Goal: Task Accomplishment & Management: Use online tool/utility

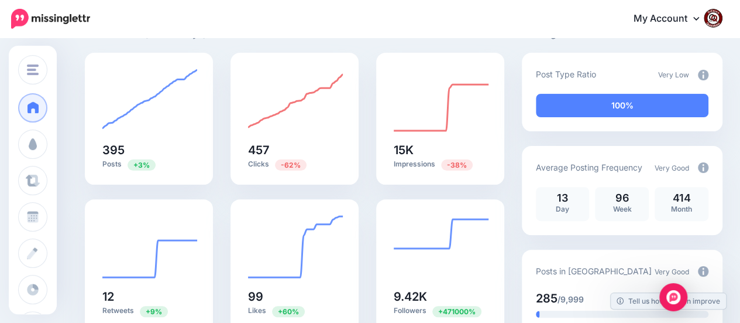
scroll to position [117, 0]
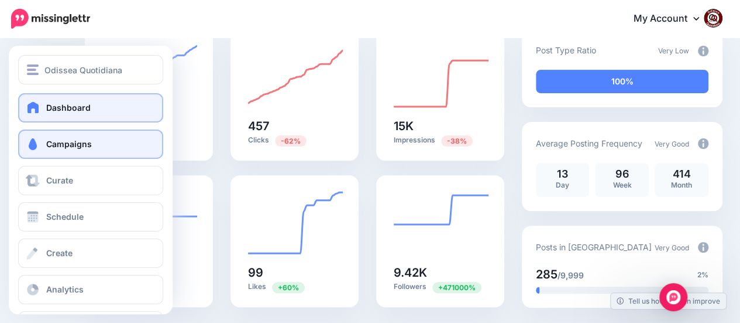
click at [56, 143] on span "Campaigns" at bounding box center [69, 144] width 46 height 10
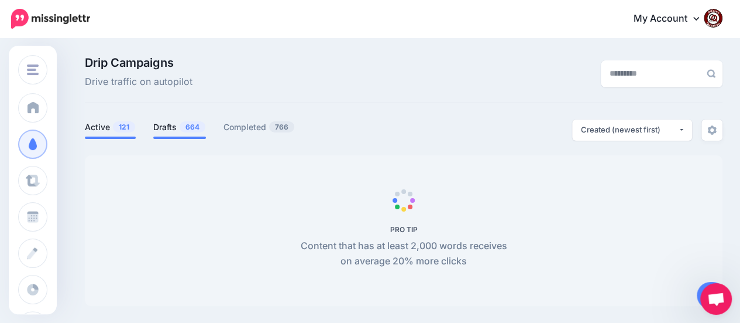
click at [174, 130] on link "Drafts 664" at bounding box center [179, 127] width 53 height 14
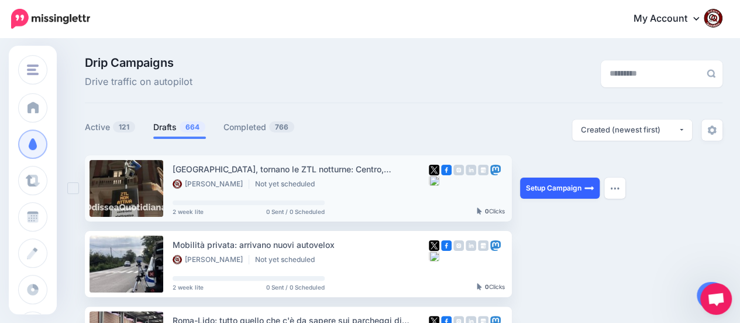
click at [546, 186] on link "Setup Campaign" at bounding box center [560, 187] width 80 height 21
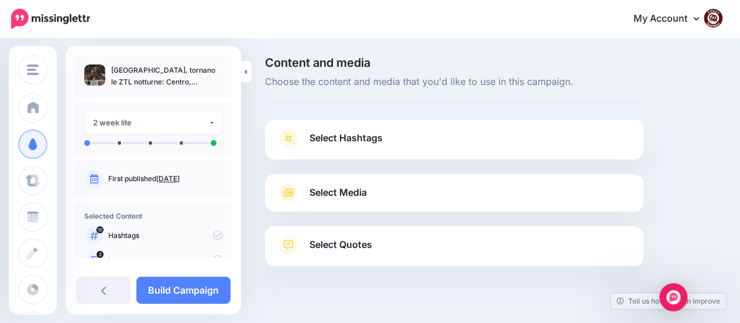
click at [354, 138] on span "Select Hashtags" at bounding box center [346, 138] width 73 height 16
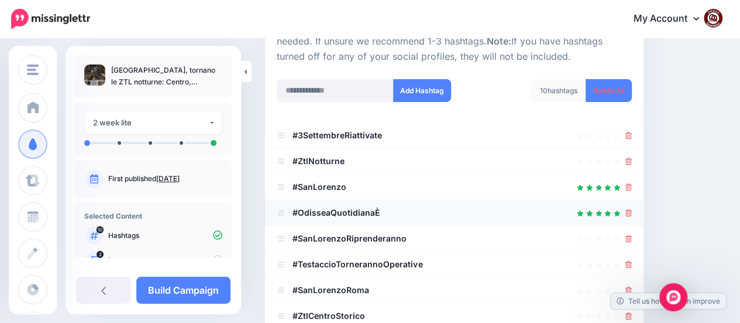
scroll to position [87, 0]
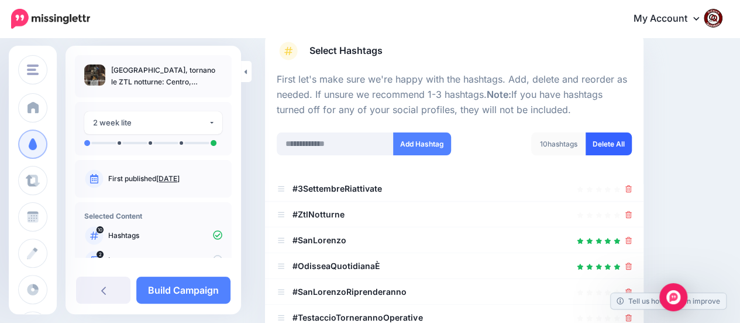
click at [614, 146] on link "Delete All" at bounding box center [609, 143] width 46 height 23
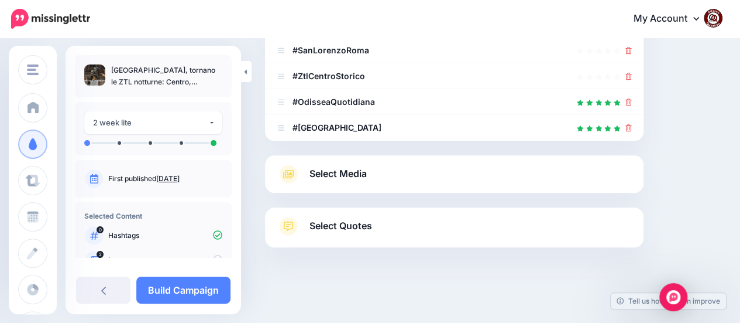
click at [352, 164] on link "Select Media" at bounding box center [454, 173] width 355 height 19
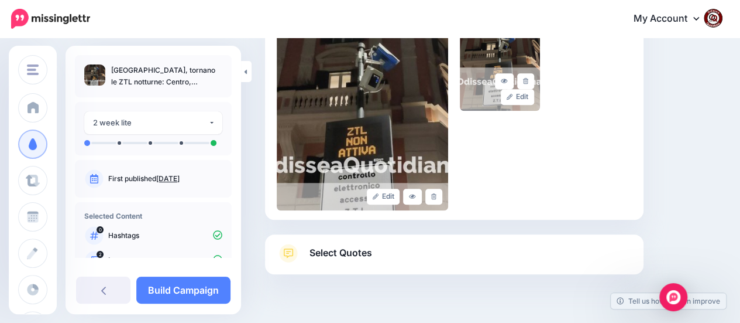
scroll to position [324, 0]
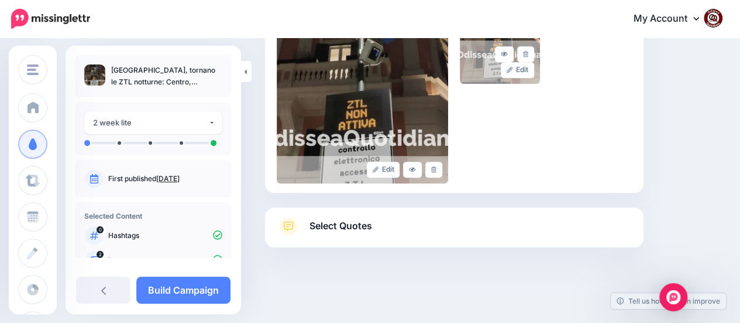
click at [337, 224] on span "Select Quotes" at bounding box center [341, 226] width 63 height 16
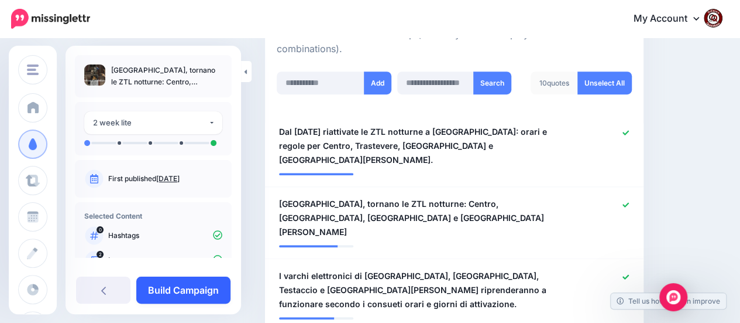
click at [199, 286] on link "Build Campaign" at bounding box center [183, 289] width 94 height 27
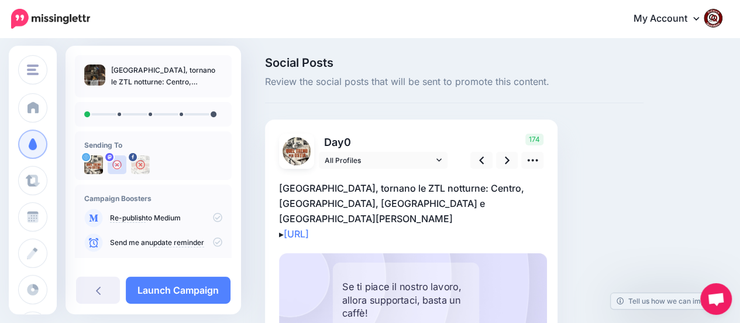
click at [391, 214] on p "[GEOGRAPHIC_DATA], tornano le ZTL notturne: Centro, Trastevere, Testaccio e San…" at bounding box center [411, 210] width 265 height 61
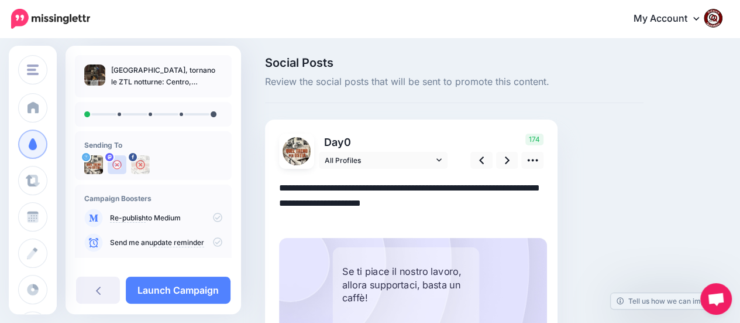
drag, startPoint x: 387, startPoint y: 218, endPoint x: 275, endPoint y: 188, distance: 116.8
click at [275, 188] on div "Day 0 All Profiles" at bounding box center [411, 252] width 293 height 266
paste textarea "**********"
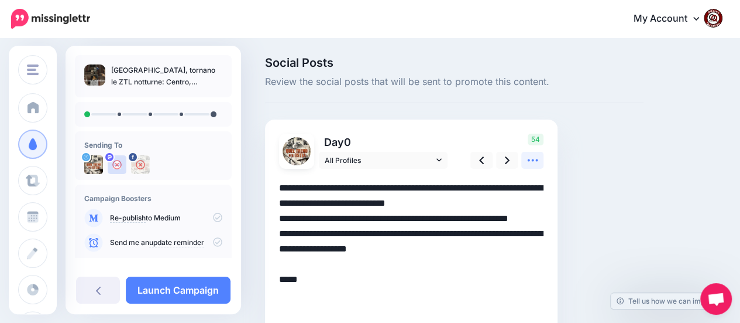
click at [528, 161] on icon at bounding box center [532, 160] width 11 height 2
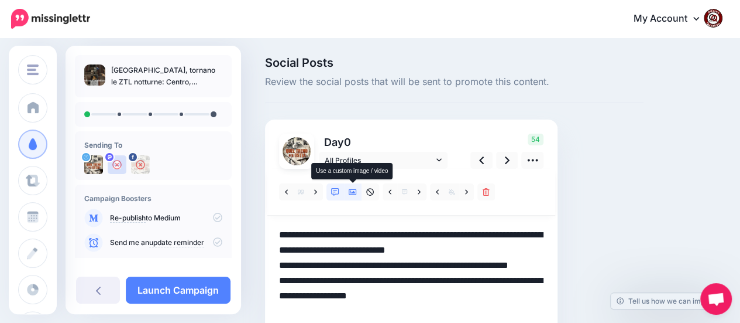
click at [350, 190] on icon at bounding box center [353, 192] width 8 height 6
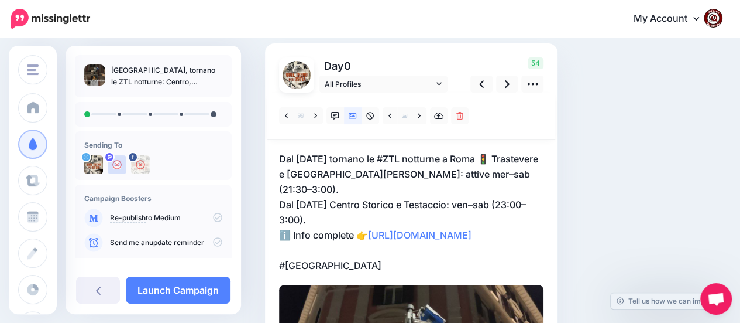
scroll to position [59, 0]
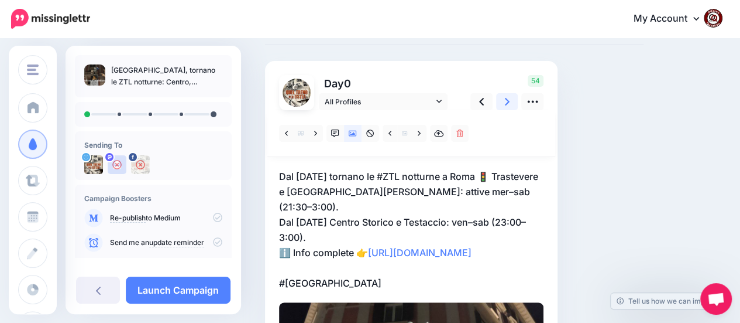
click at [505, 102] on link at bounding box center [507, 101] width 22 height 17
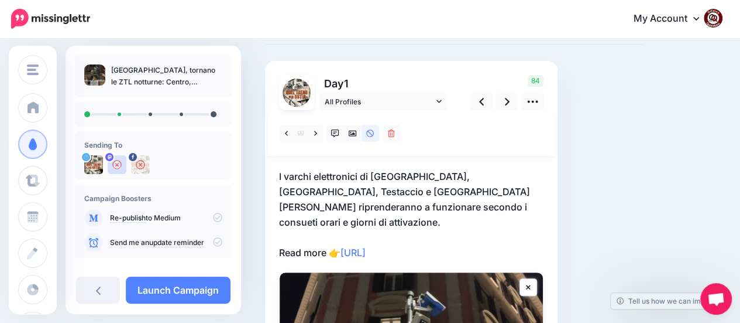
click at [442, 236] on p "I varchi elettronici di Centro Storico, Trastevere, Testaccio e San Lorenzo rip…" at bounding box center [411, 214] width 265 height 91
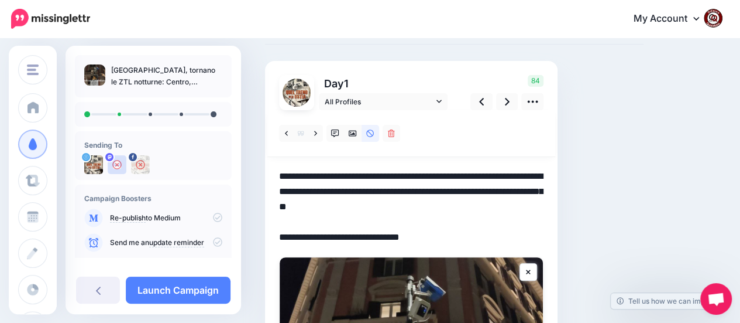
drag, startPoint x: 442, startPoint y: 236, endPoint x: 273, endPoint y: 183, distance: 178.1
click at [273, 183] on div "Day 1 All Profiles" at bounding box center [411, 280] width 293 height 438
paste textarea "**********"
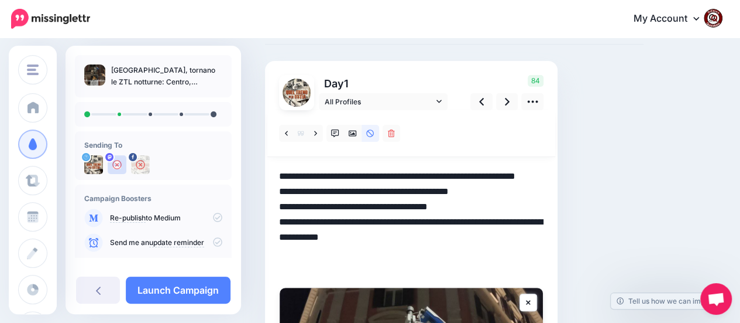
click at [353, 195] on textarea "**********" at bounding box center [411, 222] width 265 height 107
click at [506, 103] on icon at bounding box center [507, 101] width 5 height 12
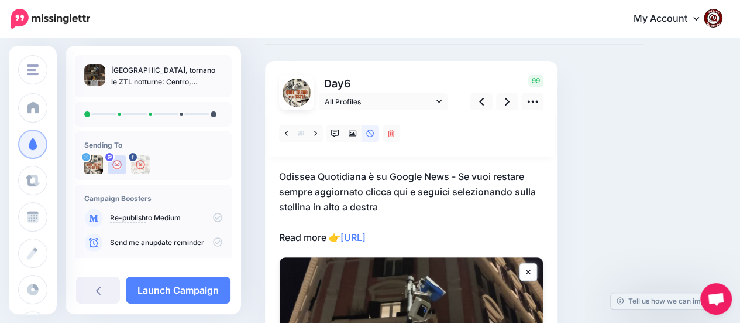
click at [448, 236] on p "Odissea Quotidiana è su Google News - Se vuoi restare sempre aggiornato clicca …" at bounding box center [411, 207] width 265 height 76
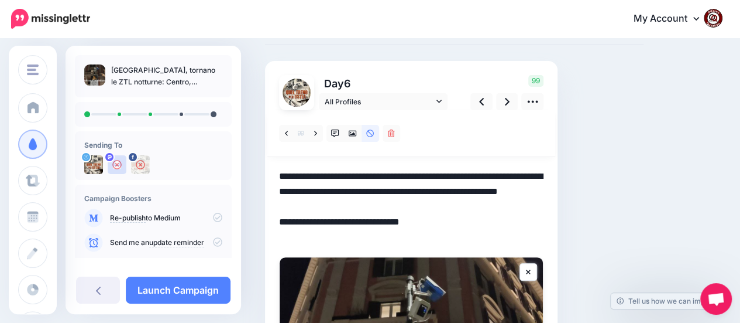
drag, startPoint x: 446, startPoint y: 238, endPoint x: 266, endPoint y: 179, distance: 189.9
click at [266, 179] on div "Day 6 All Profiles" at bounding box center [411, 280] width 293 height 438
paste textarea "**********"
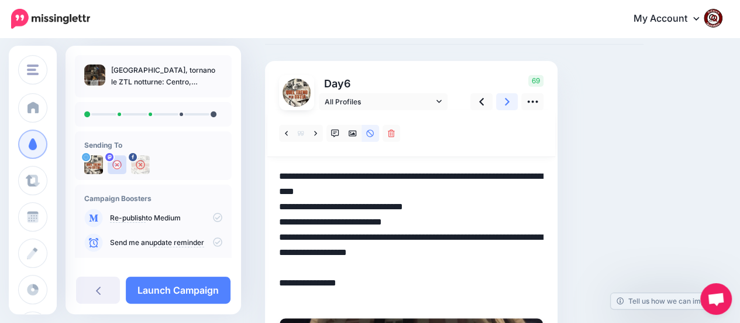
click at [503, 104] on link at bounding box center [507, 101] width 22 height 17
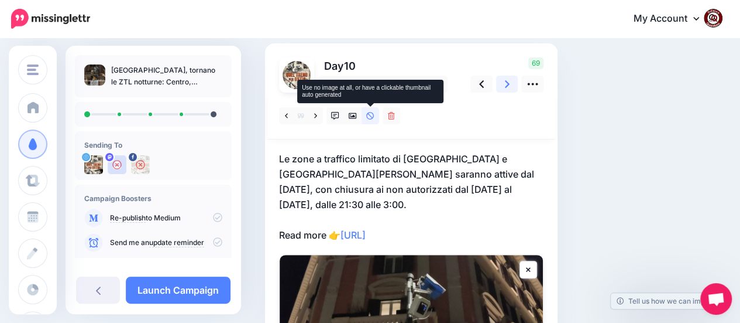
scroll to position [117, 0]
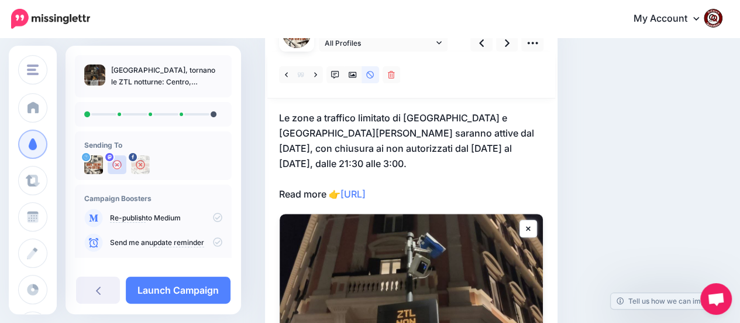
click at [444, 183] on p "Le zone a traffico limitato di Trastevere e San Lorenzo saranno attive dal 3 se…" at bounding box center [411, 155] width 265 height 91
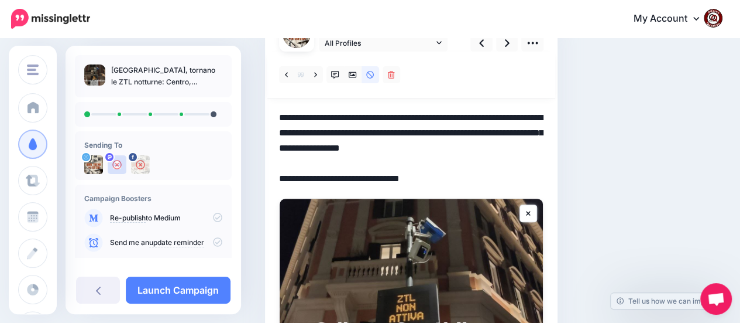
drag, startPoint x: 445, startPoint y: 182, endPoint x: 273, endPoint y: 114, distance: 185.0
click at [273, 114] on div "Day 10 All Profiles" at bounding box center [411, 221] width 293 height 438
paste textarea "**********"
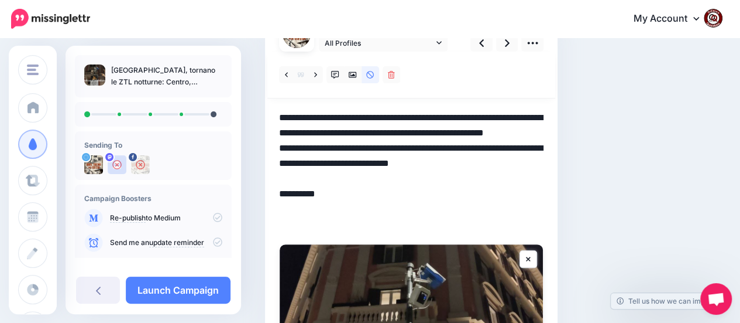
click at [377, 148] on textarea "**********" at bounding box center [411, 171] width 265 height 122
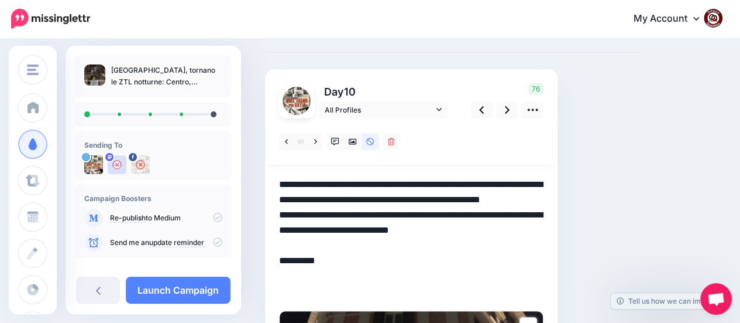
scroll to position [0, 0]
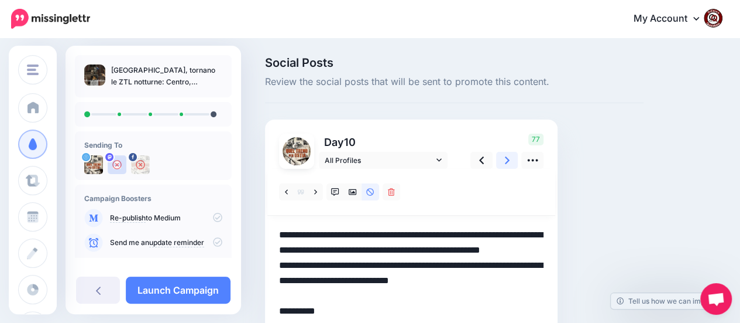
click at [508, 159] on icon at bounding box center [507, 160] width 5 height 12
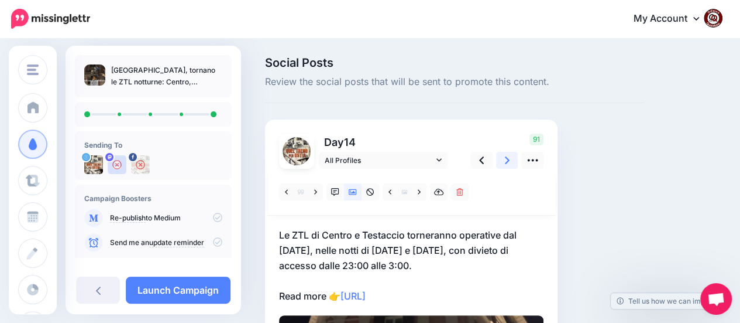
scroll to position [59, 0]
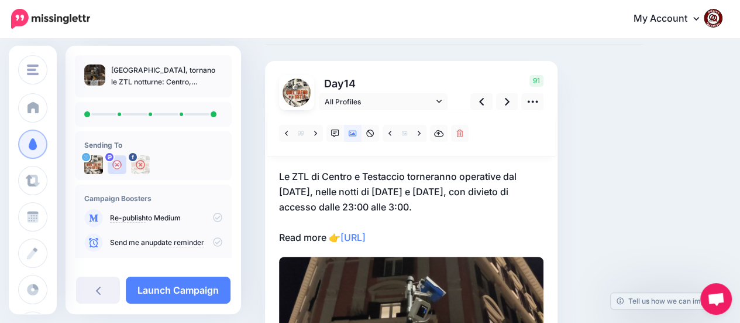
click at [448, 235] on p "Le ZTL di Centro e Testaccio torneranno operative dal 5 settembre, nelle notti …" at bounding box center [411, 207] width 265 height 76
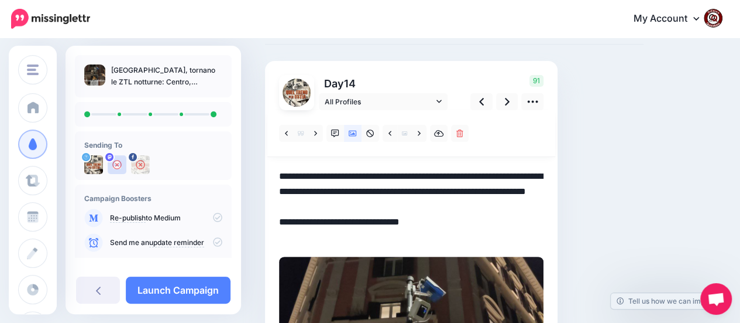
drag, startPoint x: 448, startPoint y: 238, endPoint x: 266, endPoint y: 175, distance: 193.2
click at [266, 175] on div "Day 14 All Profiles" at bounding box center [411, 265] width 293 height 408
paste textarea "**********"
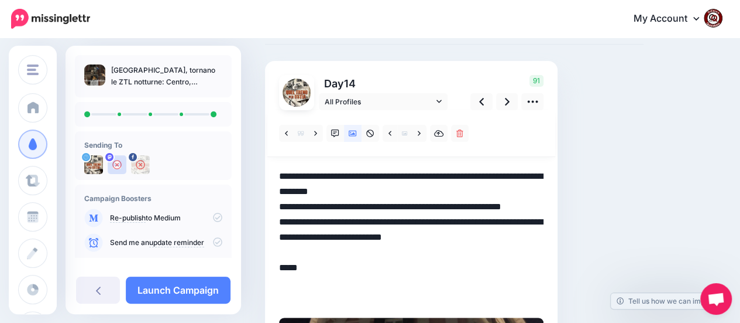
click at [282, 207] on textarea "**********" at bounding box center [411, 237] width 265 height 137
type textarea "**********"
click at [504, 99] on link at bounding box center [507, 101] width 22 height 17
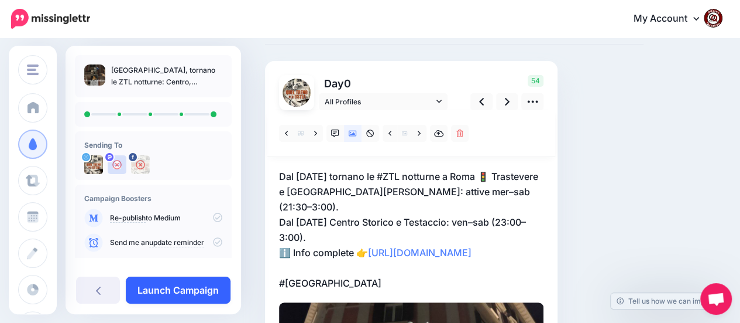
click at [180, 293] on link "Launch Campaign" at bounding box center [178, 289] width 105 height 27
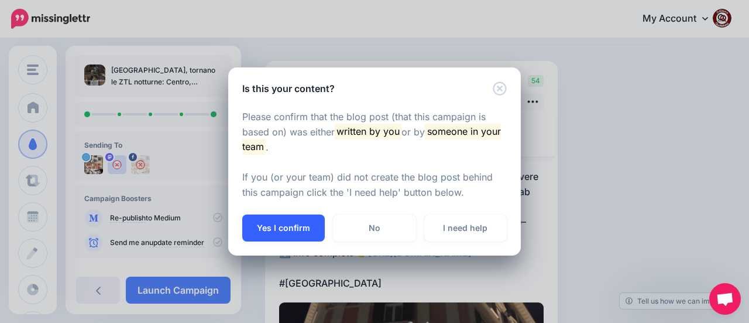
click at [286, 227] on button "Yes I confirm" at bounding box center [283, 227] width 83 height 27
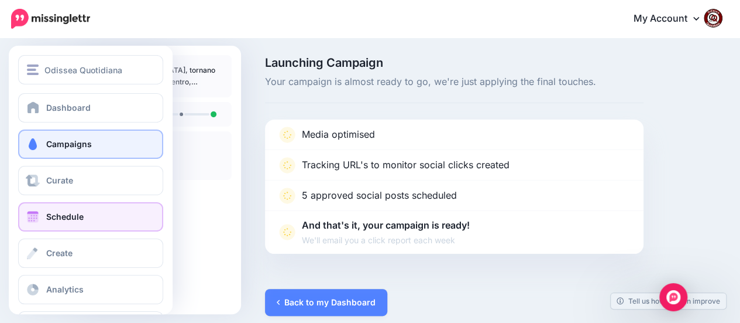
click at [55, 211] on link "Schedule" at bounding box center [90, 216] width 145 height 29
